Goal: Task Accomplishment & Management: Manage account settings

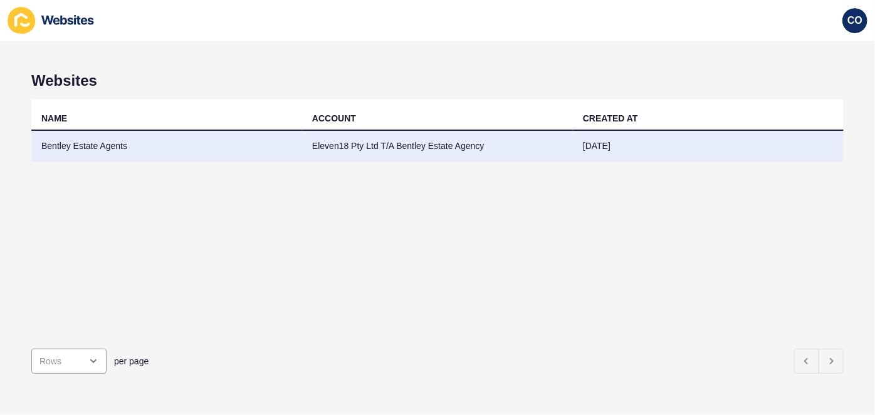
click at [112, 143] on td "Bentley Estate Agents" at bounding box center [166, 146] width 271 height 31
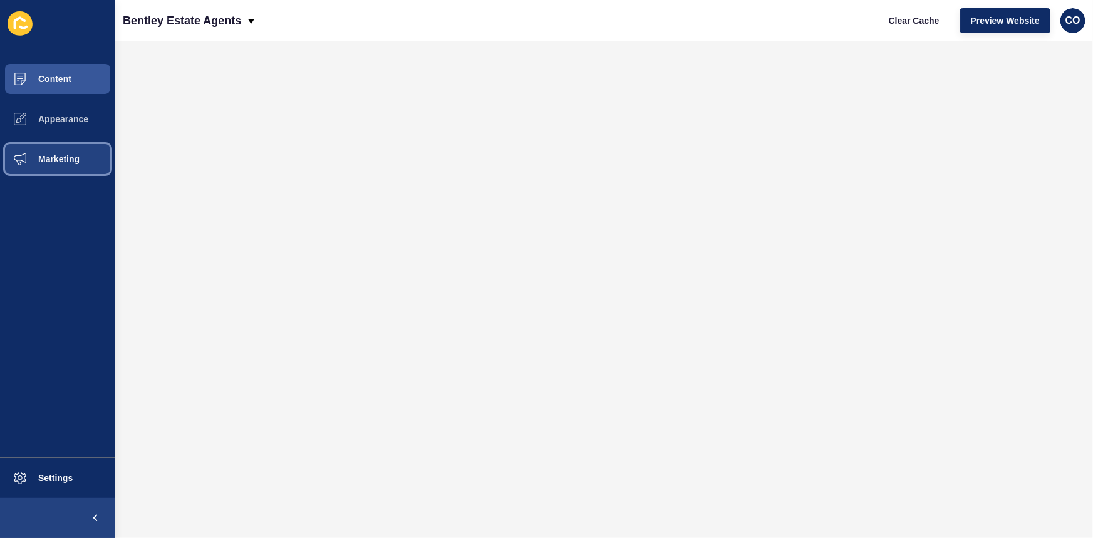
click at [81, 161] on button "Marketing" at bounding box center [57, 159] width 115 height 40
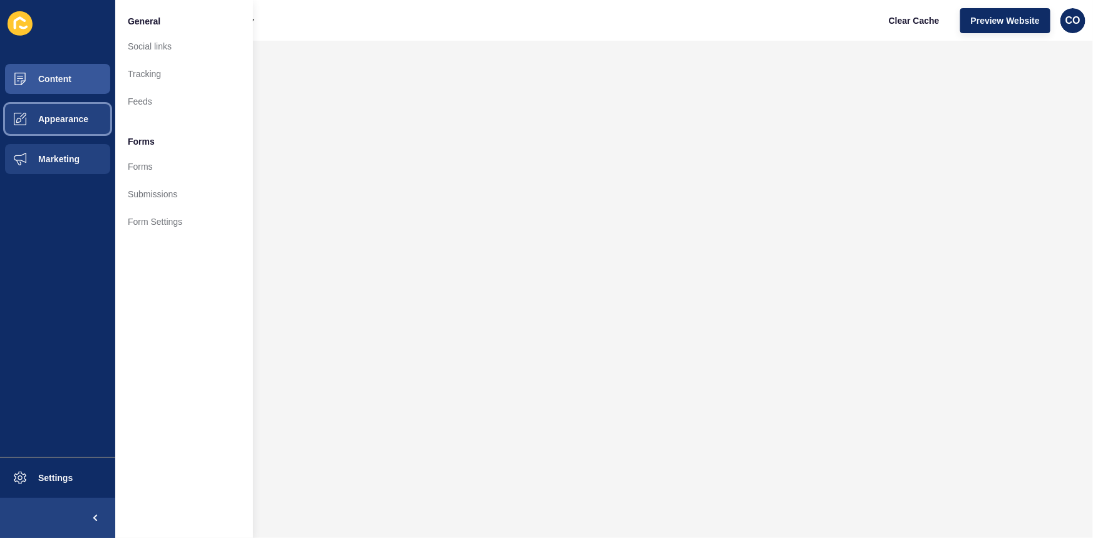
click at [76, 109] on button "Appearance" at bounding box center [57, 119] width 115 height 40
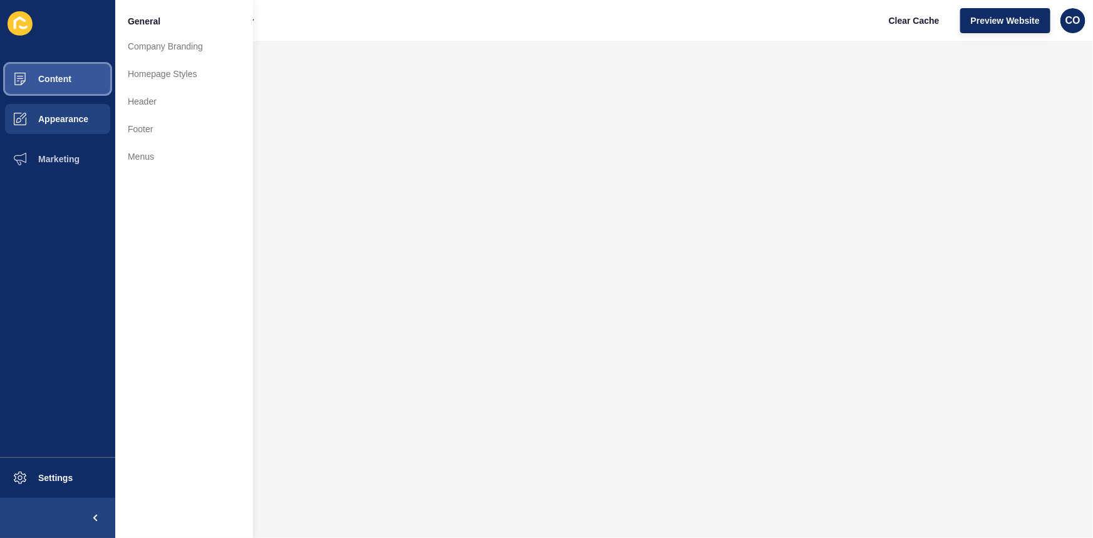
click at [92, 76] on button "Content" at bounding box center [57, 79] width 115 height 40
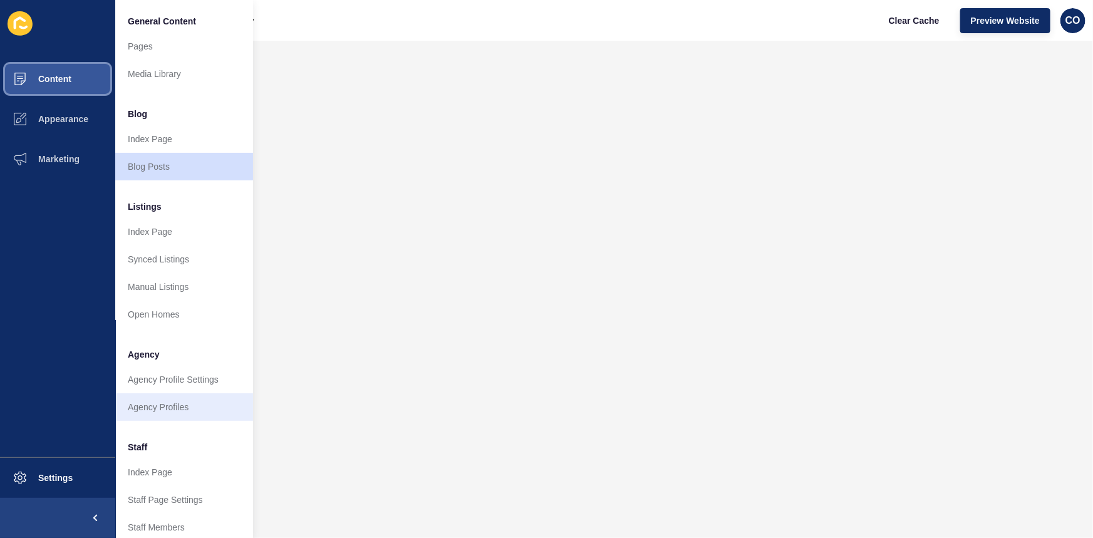
scroll to position [56, 0]
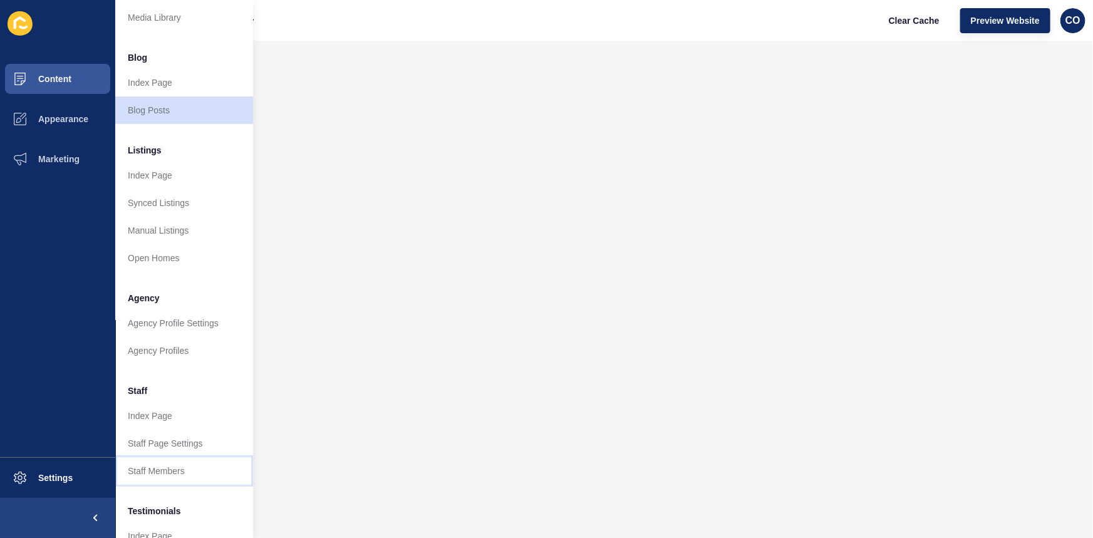
click at [175, 415] on link "Staff Members" at bounding box center [184, 471] width 138 height 28
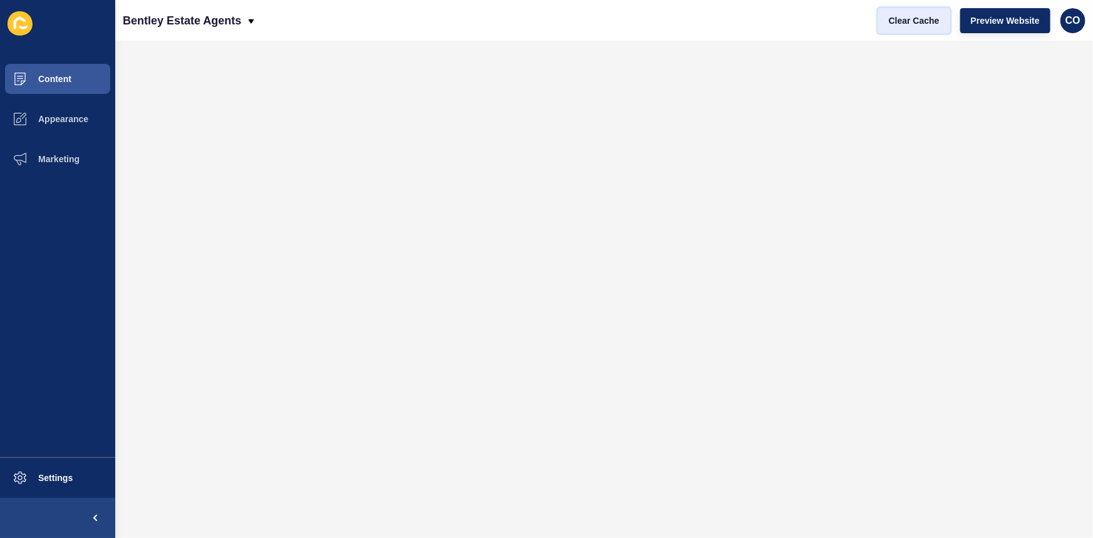
click at [874, 21] on span "Clear Cache" at bounding box center [914, 20] width 51 height 13
click at [874, 18] on span "Preview Website" at bounding box center [1005, 20] width 69 height 13
click at [874, 23] on span "Clear Cache" at bounding box center [914, 20] width 51 height 13
